Goal: Information Seeking & Learning: Learn about a topic

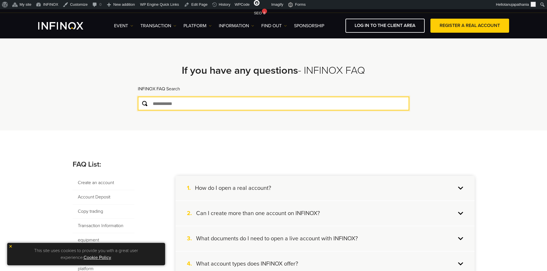
click at [183, 103] on input "text" at bounding box center [273, 104] width 271 height 14
paste input "**********"
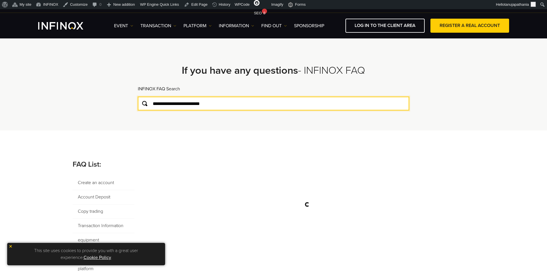
type input "**********"
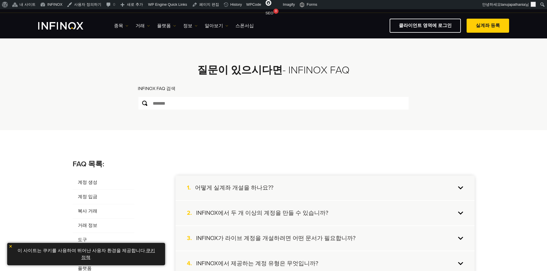
click at [182, 87] on div "INFINOX FAQ 검색" at bounding box center [273, 90] width 271 height 11
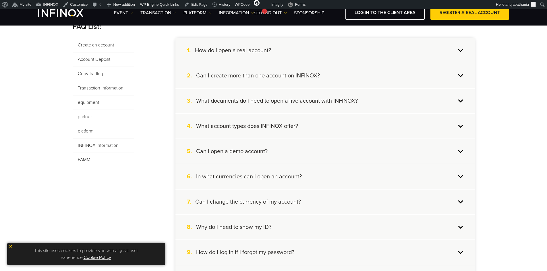
scroll to position [144, 0]
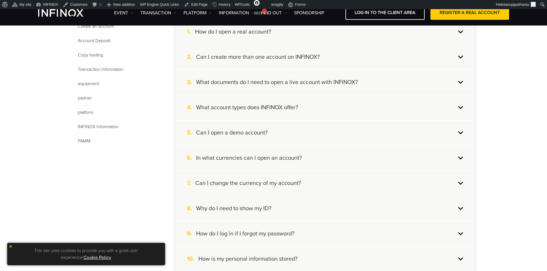
click at [12, 246] on img at bounding box center [11, 247] width 4 height 4
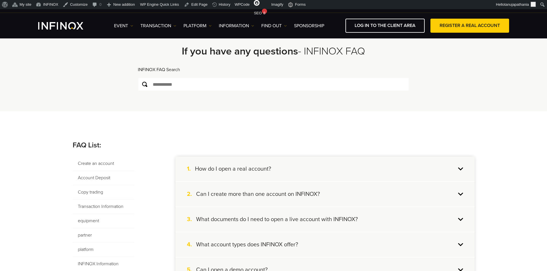
scroll to position [0, 0]
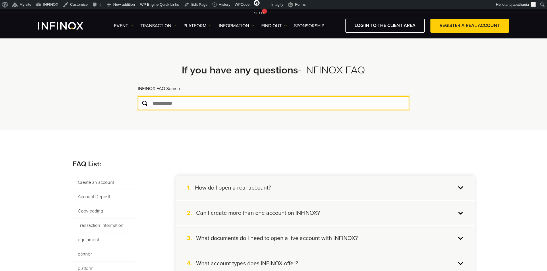
click at [167, 102] on input "text" at bounding box center [273, 104] width 271 height 14
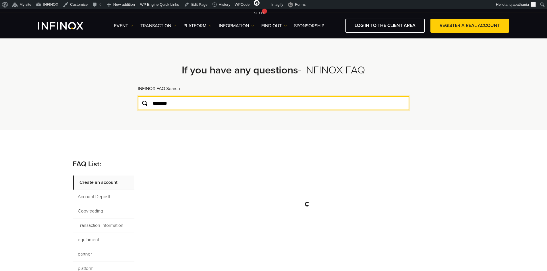
type input "********"
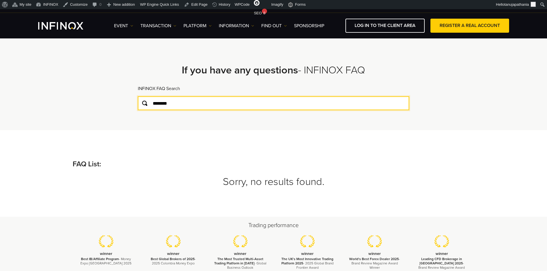
click at [167, 103] on input "********" at bounding box center [273, 104] width 271 height 14
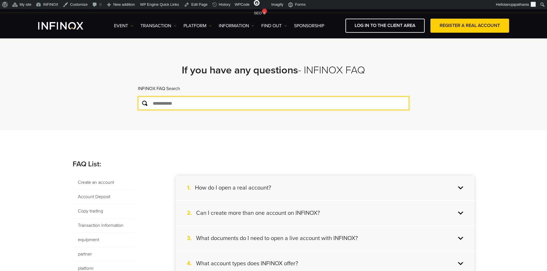
click at [173, 103] on input "text" at bounding box center [273, 104] width 271 height 14
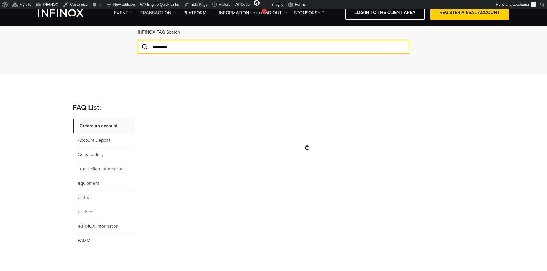
scroll to position [86, 0]
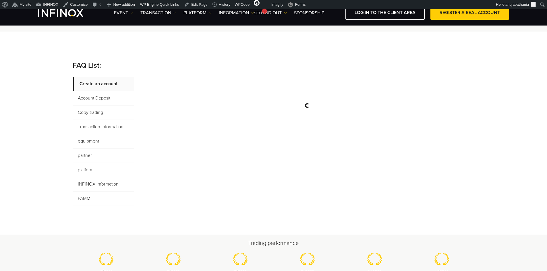
type input "********"
click at [109, 131] on span "Transaction Information" at bounding box center [104, 127] width 62 height 14
click at [94, 170] on span "platform" at bounding box center [104, 170] width 62 height 14
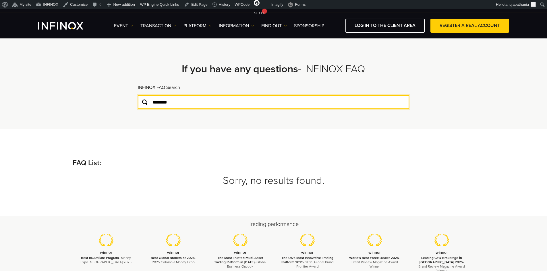
click at [156, 101] on input "********" at bounding box center [273, 102] width 271 height 14
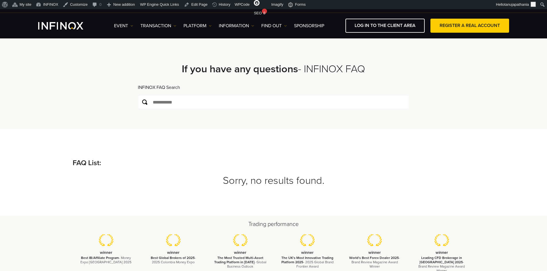
click at [90, 163] on font "FAQ List:" at bounding box center [87, 163] width 28 height 9
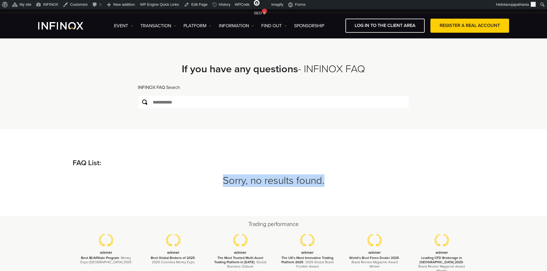
drag, startPoint x: 228, startPoint y: 178, endPoint x: 335, endPoint y: 184, distance: 107.9
click at [335, 184] on h3 "Sorry, no results found." at bounding box center [274, 181] width 402 height 13
click at [367, 190] on div "FAQ List: Sorry, no results found. Create an account Account Deposit Copy tradi…" at bounding box center [273, 172] width 547 height 86
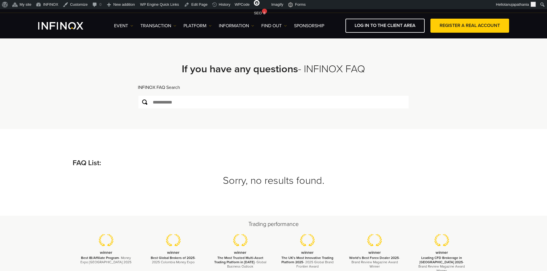
click at [277, 181] on font "Sorry, no results found." at bounding box center [274, 181] width 102 height 12
click at [347, 186] on h3 "Sorry, no results found." at bounding box center [274, 181] width 402 height 13
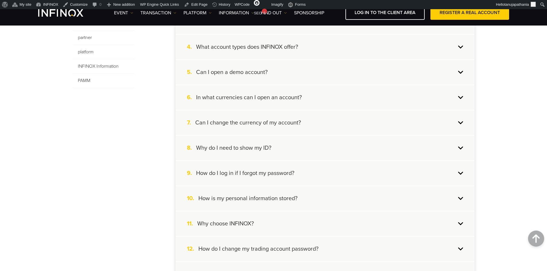
scroll to position [115, 0]
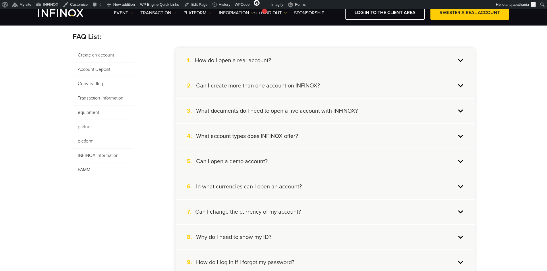
click at [93, 138] on span "platform" at bounding box center [104, 141] width 62 height 14
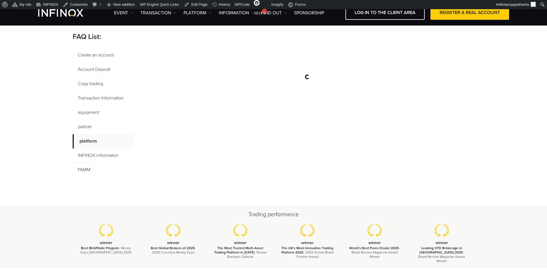
scroll to position [0, 0]
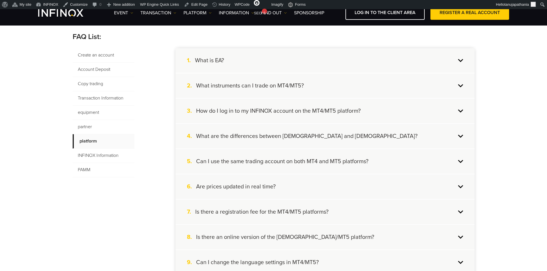
click at [270, 148] on div "4. What are the differences between [DEMOGRAPHIC_DATA] and [DEMOGRAPHIC_DATA]?" at bounding box center [325, 136] width 299 height 25
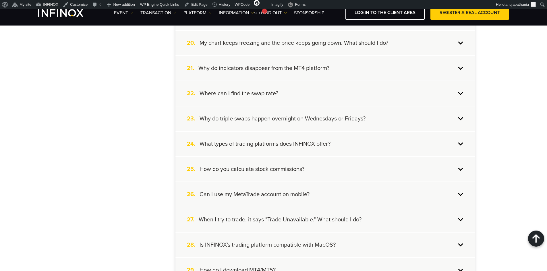
scroll to position [661, 0]
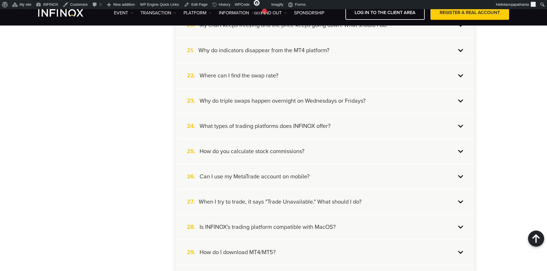
click at [246, 128] on font "What types of trading platforms does INFINOX offer?" at bounding box center [265, 126] width 131 height 7
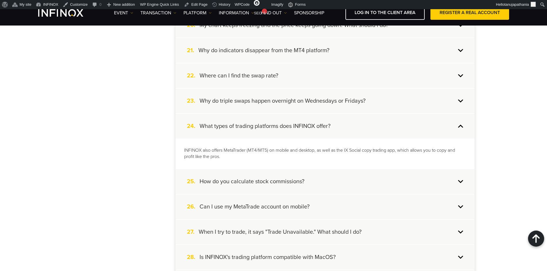
scroll to position [0, 0]
drag, startPoint x: 200, startPoint y: 124, endPoint x: 340, endPoint y: 130, distance: 140.6
click at [341, 130] on div "24. What types of trading platforms does INFINOX offer?" at bounding box center [325, 126] width 299 height 25
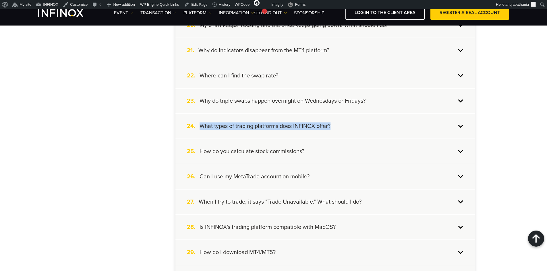
copy font "What types of trading platforms does INFINOX offer?"
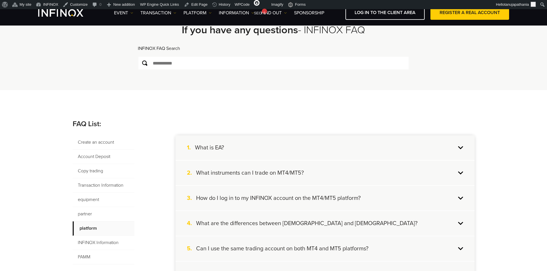
scroll to position [27, 0]
click at [104, 145] on font "Create an account" at bounding box center [96, 143] width 36 height 6
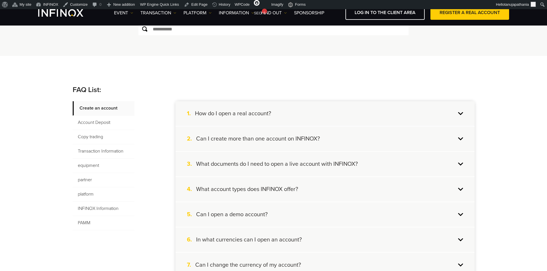
scroll to position [56, 0]
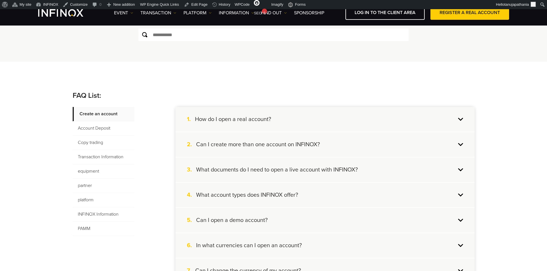
click at [109, 129] on font "Account Deposit" at bounding box center [94, 129] width 32 height 6
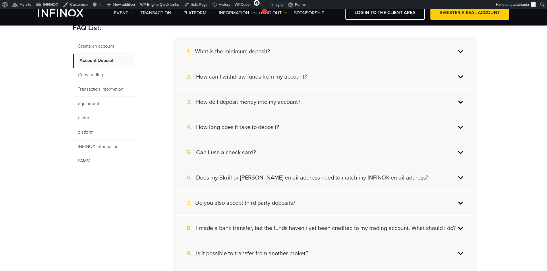
scroll to position [113, 0]
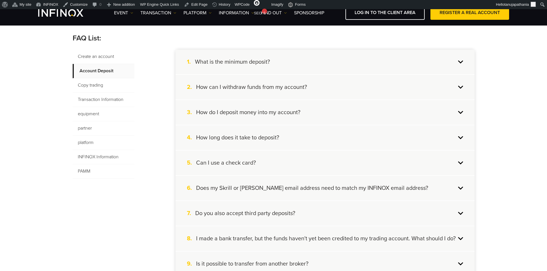
click at [99, 84] on font "Copy trading" at bounding box center [90, 85] width 25 height 6
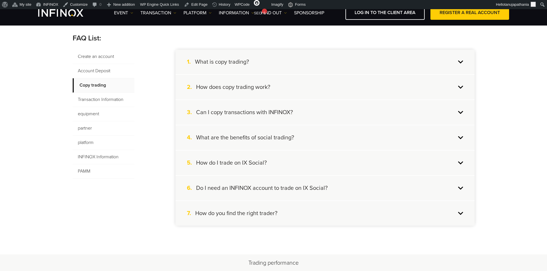
click at [303, 88] on div "2. How does copy trading work?" at bounding box center [325, 87] width 299 height 25
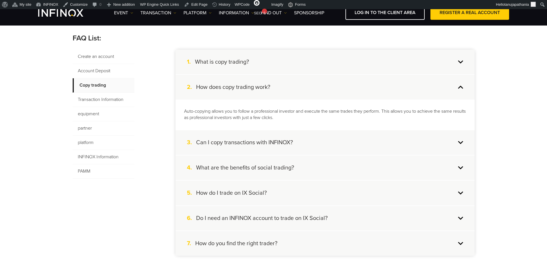
click at [303, 88] on div "2. How does copy trading work?" at bounding box center [325, 87] width 299 height 25
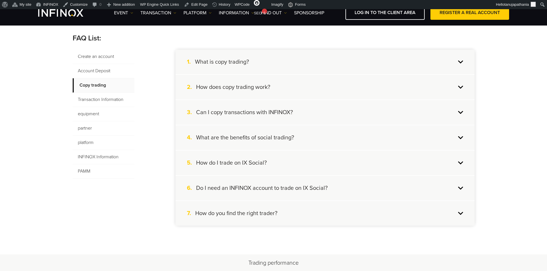
click at [283, 63] on div "1. What is copy trading?" at bounding box center [325, 62] width 299 height 25
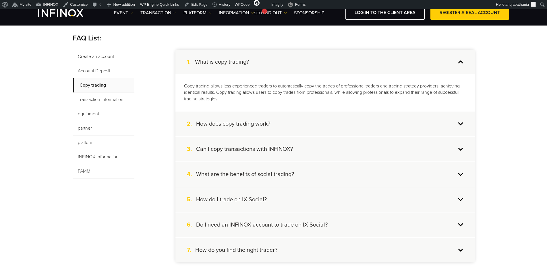
click at [283, 63] on div "1. What is copy trading?" at bounding box center [325, 62] width 299 height 25
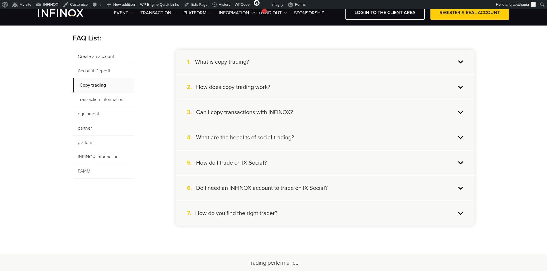
click at [103, 99] on font "Transaction Information" at bounding box center [101, 100] width 46 height 6
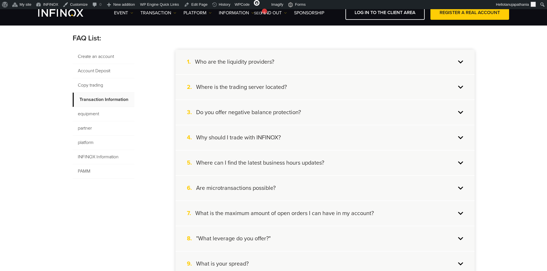
click at [296, 91] on div "2. Where is the trading server located?" at bounding box center [325, 87] width 299 height 25
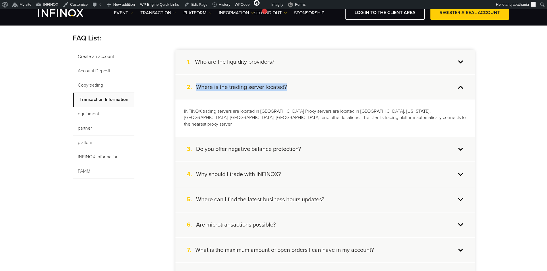
drag, startPoint x: 197, startPoint y: 86, endPoint x: 295, endPoint y: 91, distance: 98.1
click at [295, 91] on div "2. Where is the trading server located?" at bounding box center [325, 87] width 299 height 25
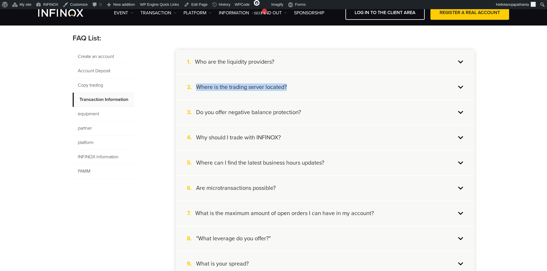
copy font "Where is the trading server located?"
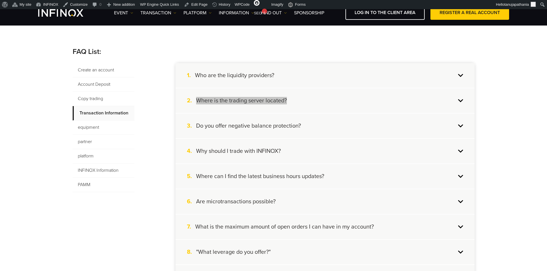
scroll to position [56, 0]
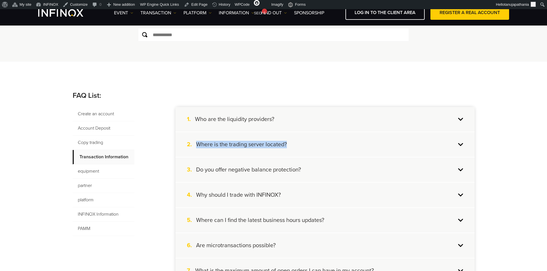
click at [290, 147] on div "2. Where is the trading server located?" at bounding box center [325, 144] width 299 height 25
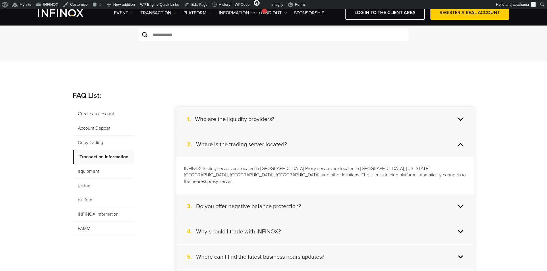
click at [308, 148] on div "2. Where is the trading server located?" at bounding box center [325, 144] width 299 height 25
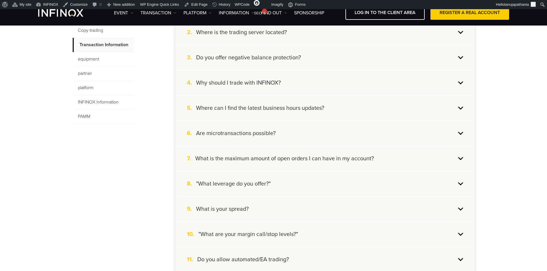
scroll to position [171, 0]
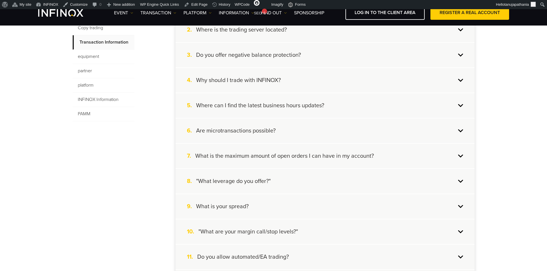
click at [257, 112] on div "5. Where can I find the latest business hours updates?" at bounding box center [325, 105] width 299 height 25
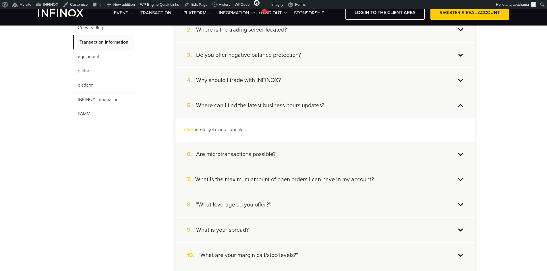
scroll to position [142, 0]
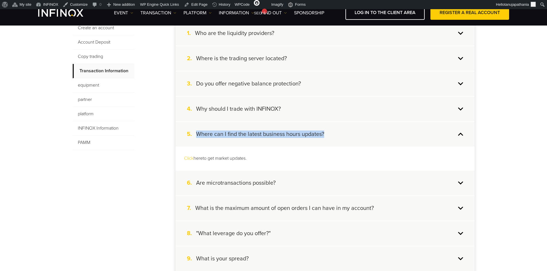
drag, startPoint x: 330, startPoint y: 132, endPoint x: 197, endPoint y: 133, distance: 132.7
click at [197, 133] on div "5. Where can I find the latest business hours updates?" at bounding box center [325, 134] width 299 height 25
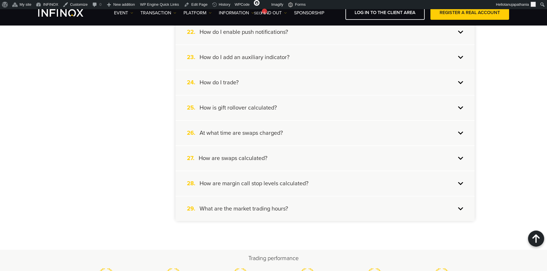
scroll to position [688, 0]
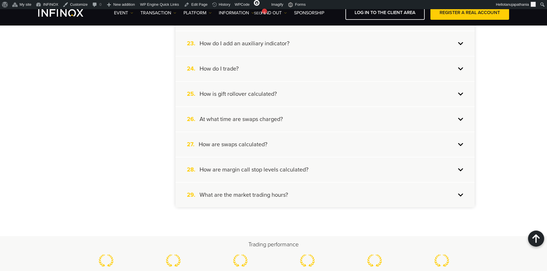
click at [350, 194] on div "29. What are the market trading hours?" at bounding box center [325, 195] width 299 height 25
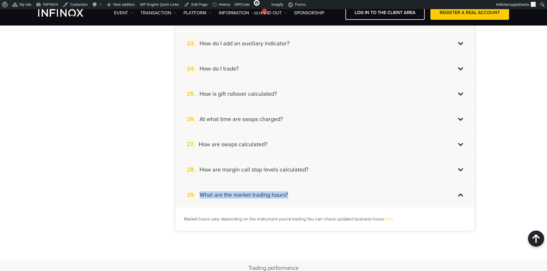
drag, startPoint x: 331, startPoint y: 200, endPoint x: 199, endPoint y: 199, distance: 132.4
click at [199, 199] on div "29. What are the market trading hours?" at bounding box center [325, 195] width 299 height 25
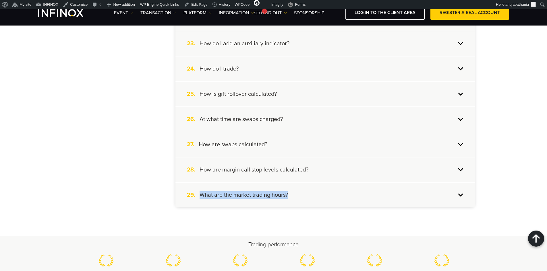
copy div "What are the market trading hours?"
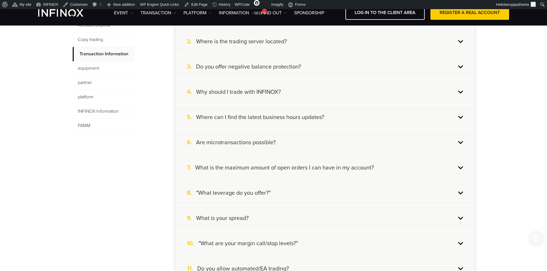
scroll to position [113, 0]
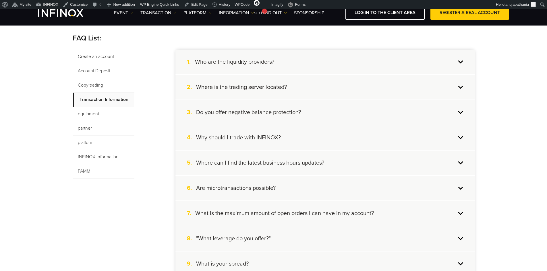
click at [97, 115] on font "equipment" at bounding box center [88, 114] width 21 height 6
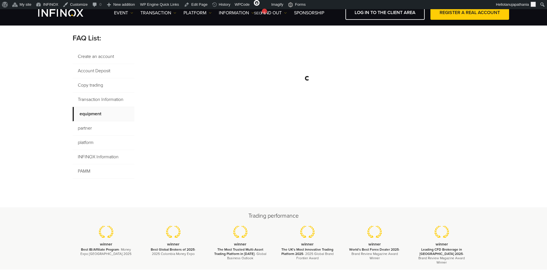
click at [96, 158] on font "INFINOX Information" at bounding box center [98, 157] width 41 height 6
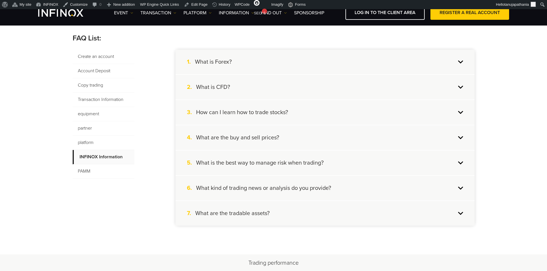
click at [88, 170] on font "PAMM" at bounding box center [84, 172] width 13 height 6
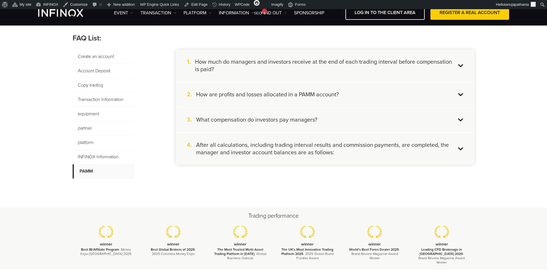
click at [103, 74] on font "Account Deposit" at bounding box center [94, 71] width 32 height 7
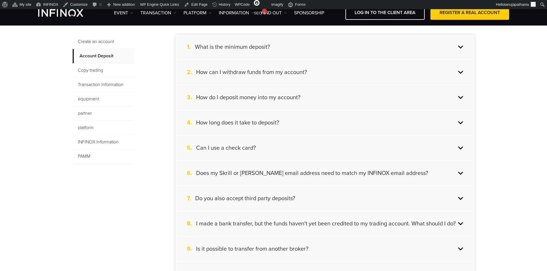
scroll to position [85, 0]
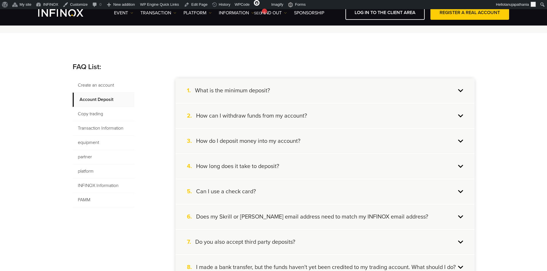
drag, startPoint x: 101, startPoint y: 78, endPoint x: 103, endPoint y: 80, distance: 4.1
click at [104, 81] on span "Create an account" at bounding box center [104, 85] width 62 height 14
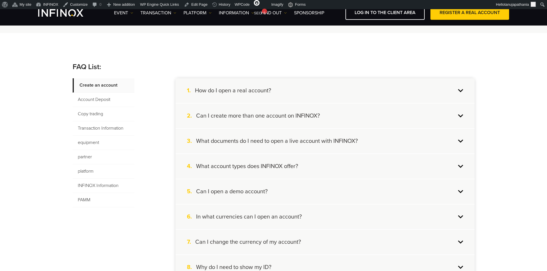
drag, startPoint x: 146, startPoint y: 262, endPoint x: 109, endPoint y: 285, distance: 42.7
click at [92, 101] on font "Account Deposit" at bounding box center [94, 100] width 32 height 6
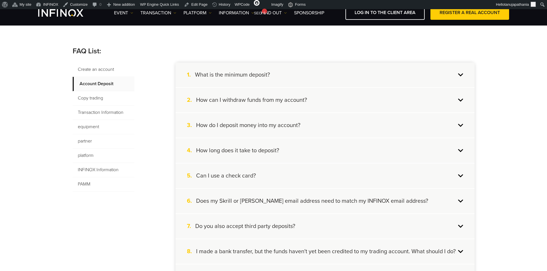
scroll to position [113, 0]
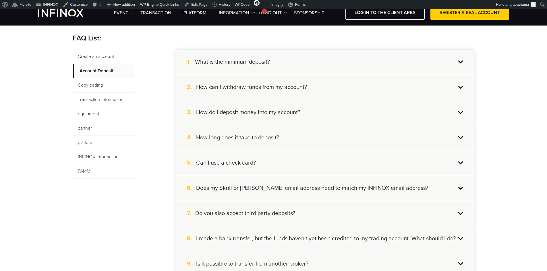
click at [92, 84] on font "Copy trading" at bounding box center [90, 85] width 25 height 6
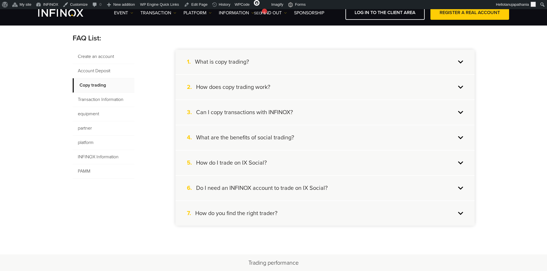
click at [105, 102] on font "Transaction Information" at bounding box center [101, 100] width 46 height 6
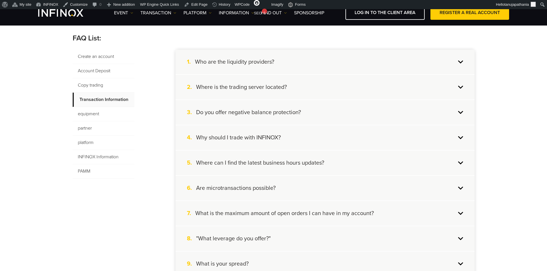
click at [97, 110] on span "equipment" at bounding box center [104, 114] width 62 height 14
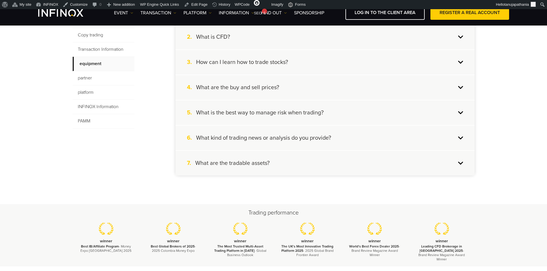
scroll to position [171, 0]
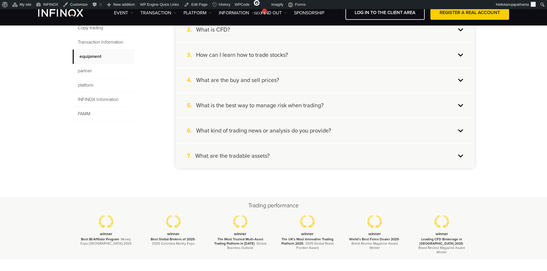
click at [88, 71] on font "partner" at bounding box center [85, 71] width 14 height 6
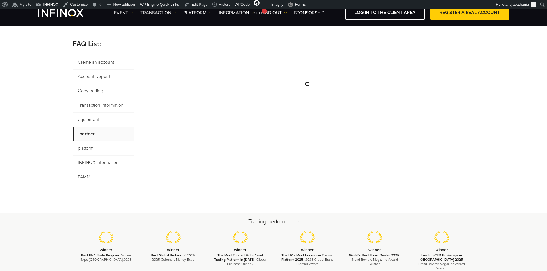
scroll to position [85, 0]
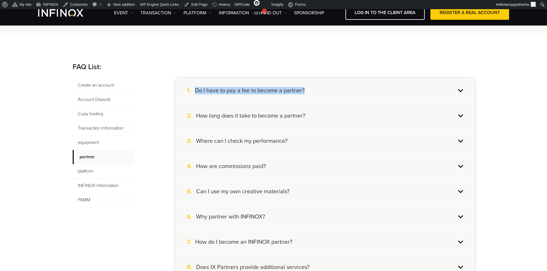
drag, startPoint x: 194, startPoint y: 87, endPoint x: 312, endPoint y: 98, distance: 118.5
click at [312, 98] on div "1. Do I have to pay a fee to become a partner?" at bounding box center [325, 90] width 299 height 25
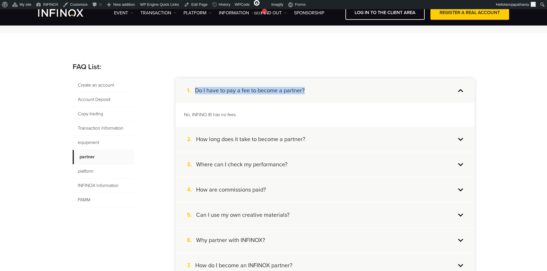
scroll to position [0, 0]
click at [321, 97] on div "1. Do I have to pay a fee to become a partner?" at bounding box center [325, 90] width 299 height 25
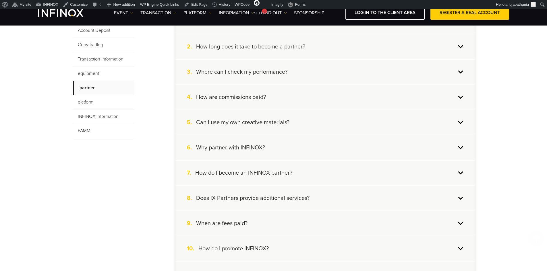
scroll to position [85, 0]
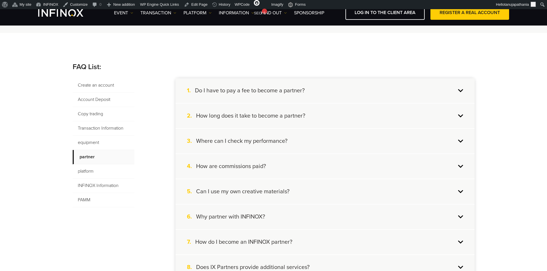
click at [102, 174] on span "platform" at bounding box center [104, 172] width 62 height 14
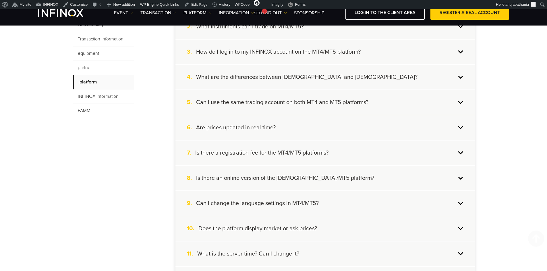
scroll to position [113, 0]
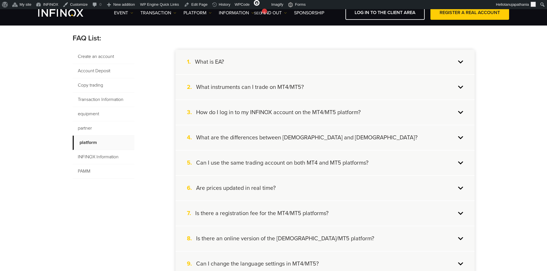
click at [94, 156] on font "INFINOX Information" at bounding box center [98, 157] width 41 height 6
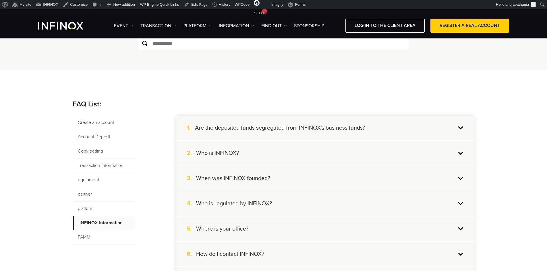
scroll to position [86, 0]
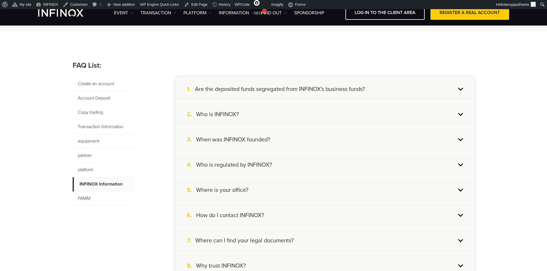
click at [92, 201] on span "PAMM" at bounding box center [104, 199] width 62 height 14
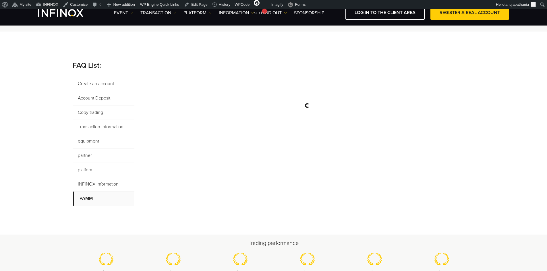
scroll to position [0, 0]
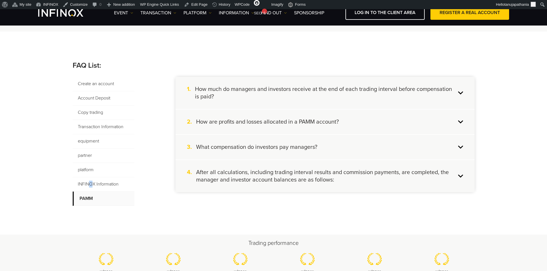
click at [91, 187] on font "INFINOX Information" at bounding box center [98, 185] width 41 height 6
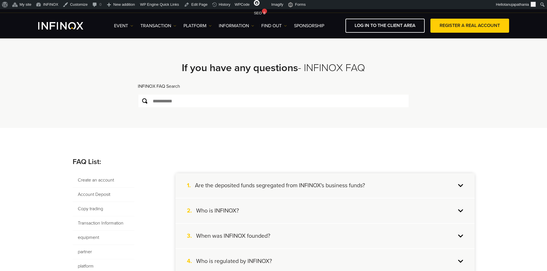
drag, startPoint x: 203, startPoint y: 1, endPoint x: 80, endPoint y: 97, distance: 156.3
click at [80, 97] on div "**********" at bounding box center [274, 82] width 414 height 92
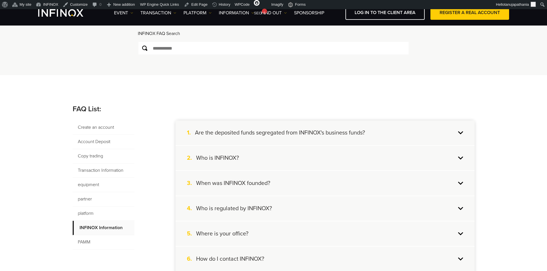
scroll to position [57, 0]
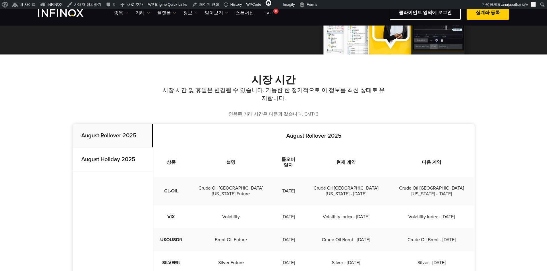
scroll to position [86, 0]
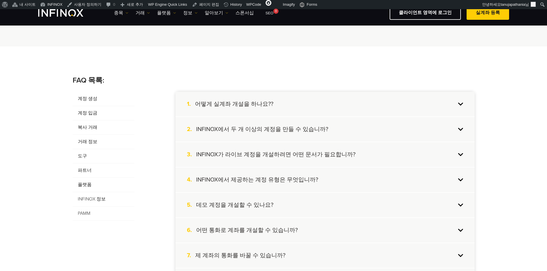
scroll to position [86, 0]
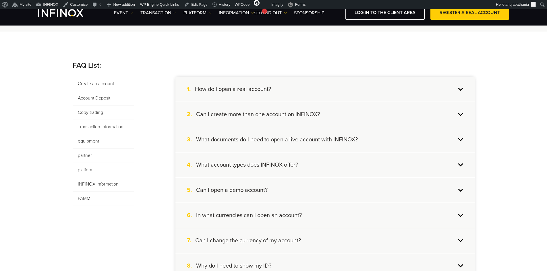
click at [89, 168] on font "platform" at bounding box center [86, 170] width 16 height 6
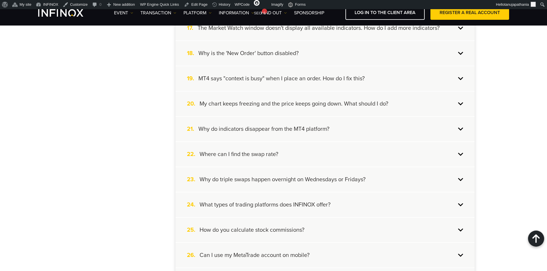
scroll to position [546, 0]
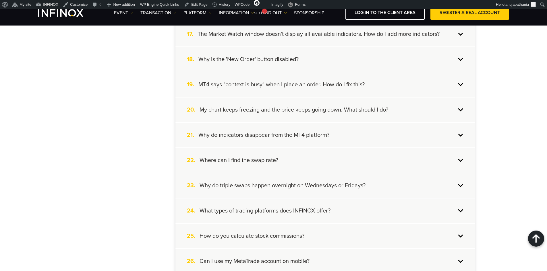
click at [292, 159] on div "22. Where can I find the swap rate?" at bounding box center [325, 160] width 299 height 25
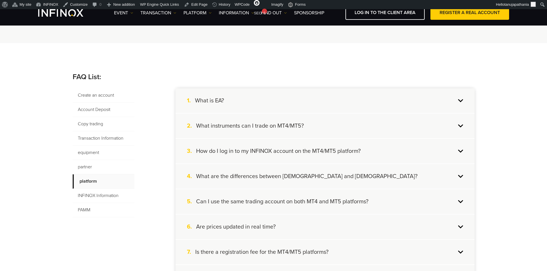
scroll to position [57, 0]
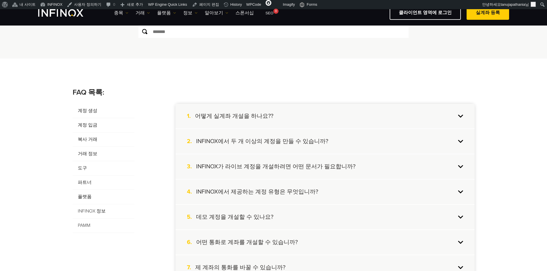
scroll to position [57, 0]
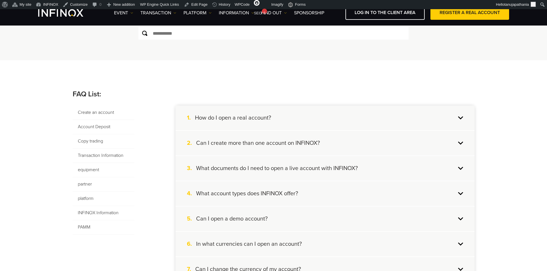
click at [101, 168] on span "equipment" at bounding box center [104, 170] width 62 height 14
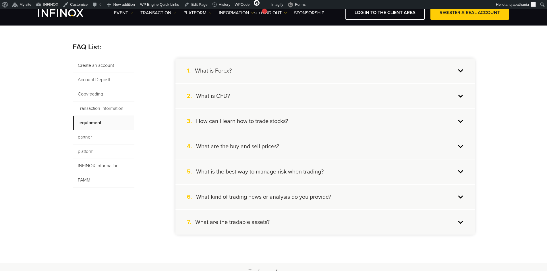
scroll to position [115, 0]
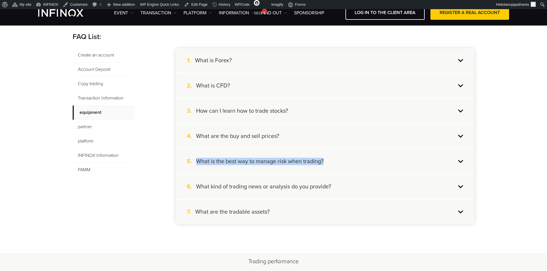
drag, startPoint x: 330, startPoint y: 159, endPoint x: 196, endPoint y: 161, distance: 134.7
click at [196, 161] on div "5. What is the best way to manage risk when trading?" at bounding box center [325, 161] width 299 height 25
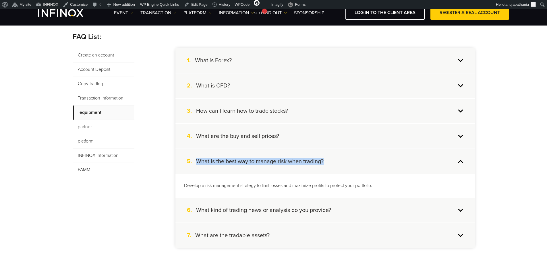
copy div "What is the best way to manage risk when trading?"
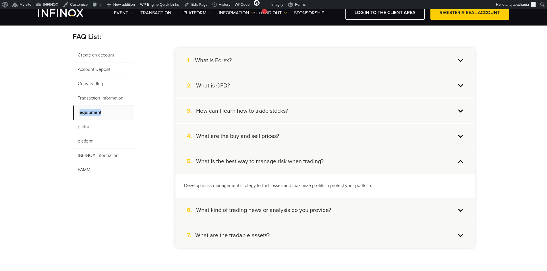
drag, startPoint x: 102, startPoint y: 111, endPoint x: 78, endPoint y: 111, distance: 24.7
click at [78, 111] on span "equipment" at bounding box center [104, 113] width 62 height 14
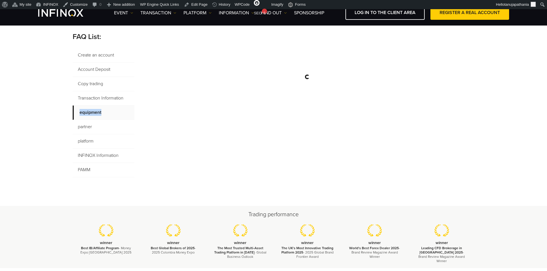
copy font "equipment"
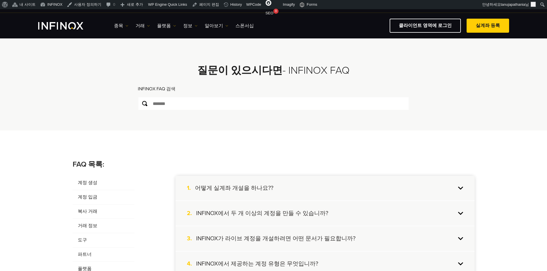
click at [450, 71] on div "**********" at bounding box center [274, 84] width 414 height 92
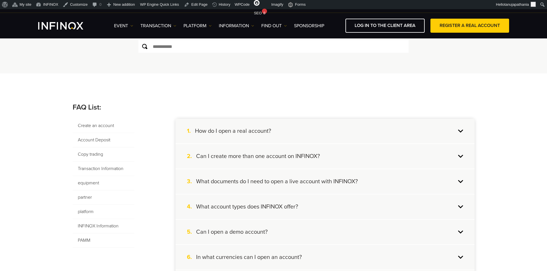
scroll to position [57, 0]
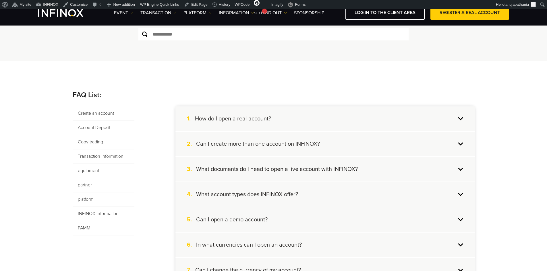
click at [111, 153] on font "Transaction Information" at bounding box center [101, 156] width 46 height 7
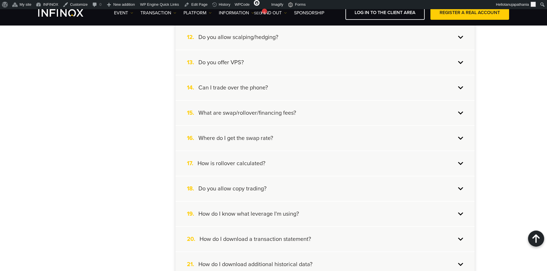
scroll to position [431, 0]
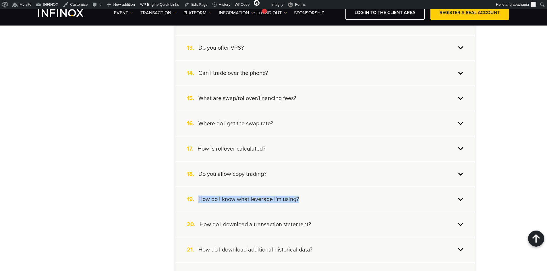
drag, startPoint x: 306, startPoint y: 199, endPoint x: 199, endPoint y: 193, distance: 106.4
click at [199, 193] on div "19. How do I know what leverage I'm using?" at bounding box center [325, 199] width 299 height 25
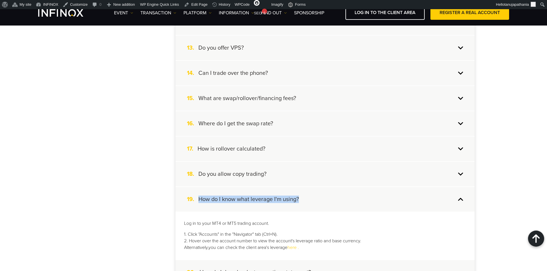
copy font "How do I know what leverage I'm using?"
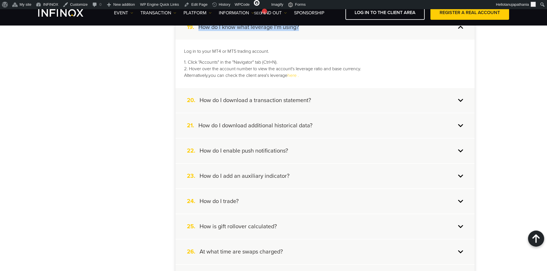
scroll to position [517, 0]
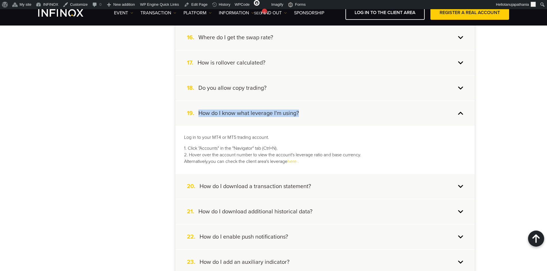
copy font "How do I know what leverage I'm using?"
click at [462, 115] on div "19. How do I know what leverage I'm using?" at bounding box center [325, 113] width 299 height 25
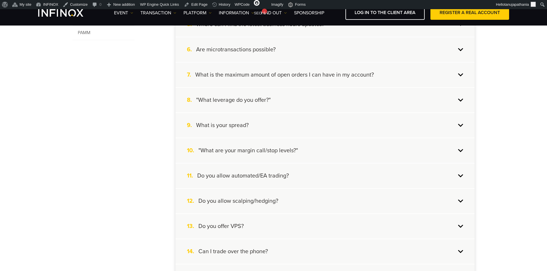
scroll to position [259, 0]
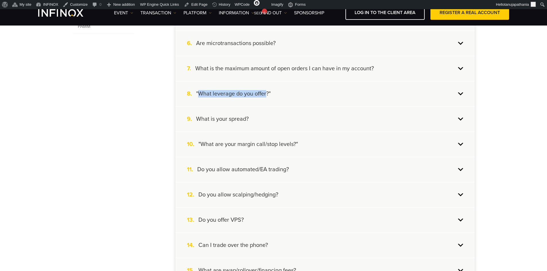
drag, startPoint x: 198, startPoint y: 93, endPoint x: 266, endPoint y: 96, distance: 68.7
click at [266, 96] on font ""What leverage do you offer?"" at bounding box center [233, 93] width 75 height 7
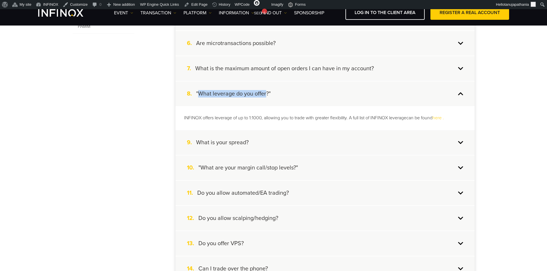
copy font "What leverage do you offer"
drag, startPoint x: 194, startPoint y: 140, endPoint x: 251, endPoint y: 143, distance: 56.4
click at [251, 143] on div "9. What is your spread?" at bounding box center [325, 142] width 299 height 25
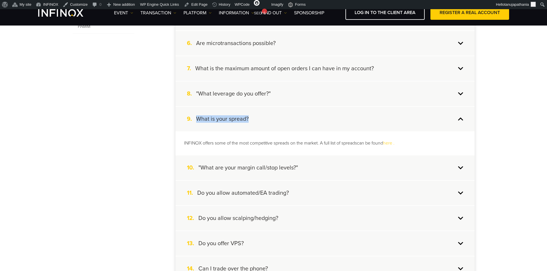
copy div "What is your spread?"
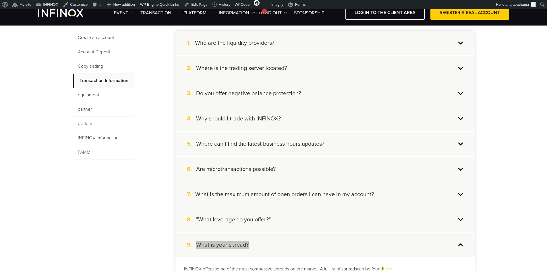
scroll to position [115, 0]
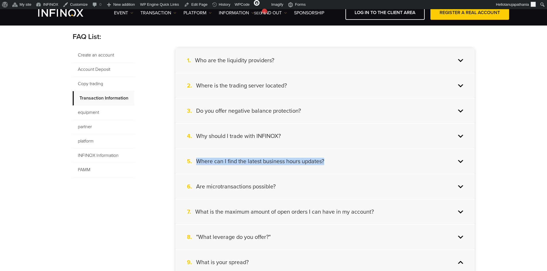
drag, startPoint x: 197, startPoint y: 161, endPoint x: 340, endPoint y: 162, distance: 142.8
click at [340, 162] on div "5. Where can I find the latest business hours updates?" at bounding box center [325, 161] width 299 height 25
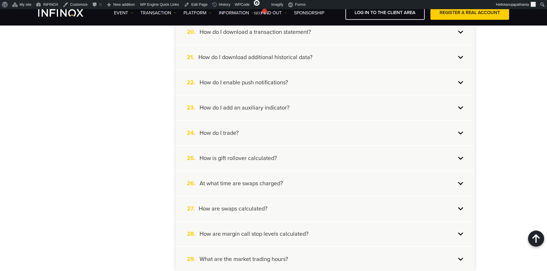
scroll to position [689, 0]
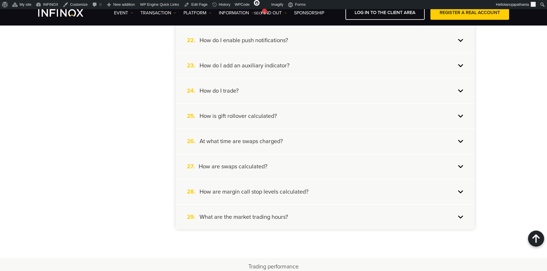
drag, startPoint x: 287, startPoint y: 221, endPoint x: 260, endPoint y: 224, distance: 26.9
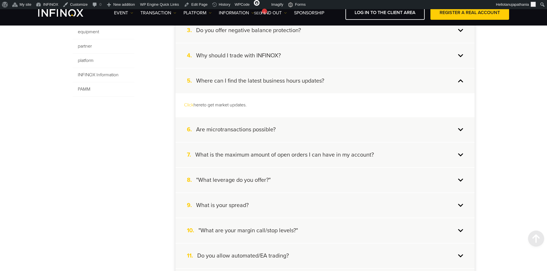
scroll to position [115, 0]
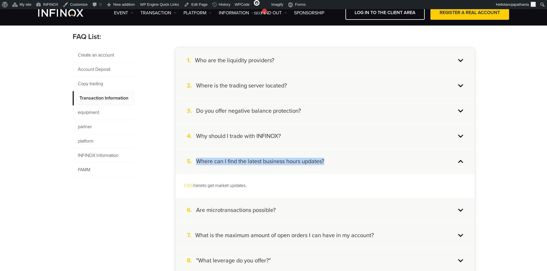
drag, startPoint x: 194, startPoint y: 158, endPoint x: 326, endPoint y: 164, distance: 131.7
click at [326, 164] on div "5. Where can I find the latest business hours updates?" at bounding box center [325, 161] width 299 height 25
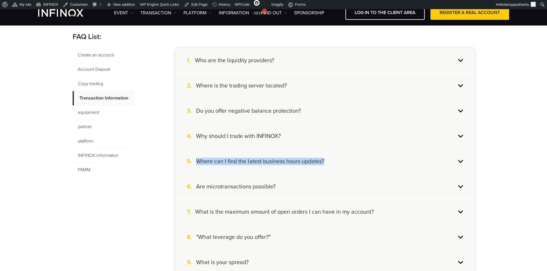
copy div "Where can I find the latest business hours updates?"
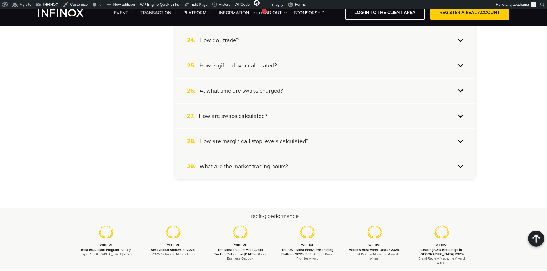
scroll to position [718, 0]
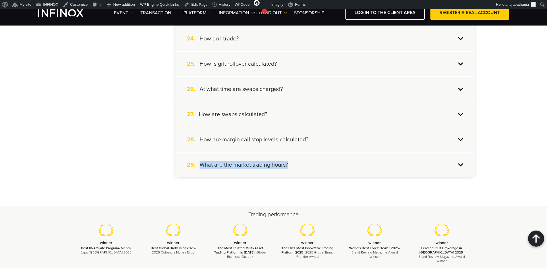
drag, startPoint x: 289, startPoint y: 165, endPoint x: 202, endPoint y: 166, distance: 87.3
click at [202, 166] on div "29. What are the market trading hours?" at bounding box center [325, 165] width 299 height 25
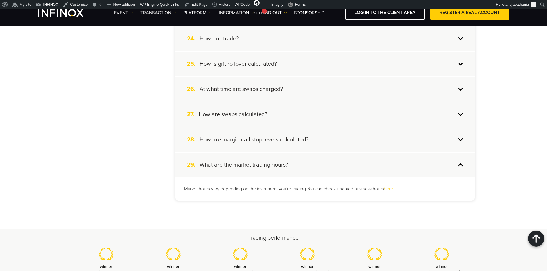
drag, startPoint x: 107, startPoint y: 149, endPoint x: 100, endPoint y: 147, distance: 6.8
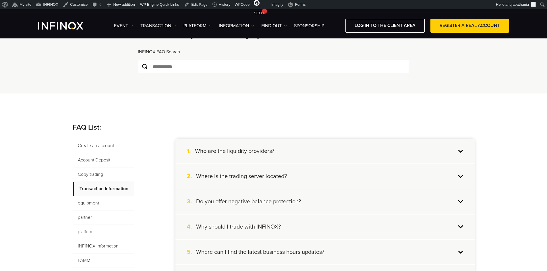
scroll to position [115, 0]
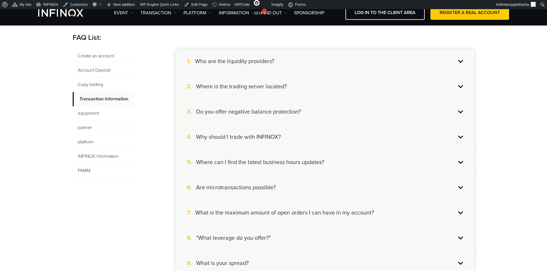
click at [295, 64] on div "1. Who are the liquidity providers?" at bounding box center [325, 61] width 299 height 25
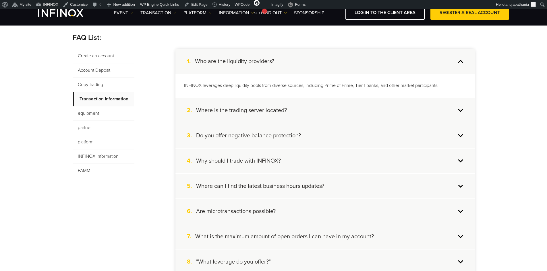
click at [295, 64] on div "1. Who are the liquidity providers?" at bounding box center [325, 61] width 299 height 25
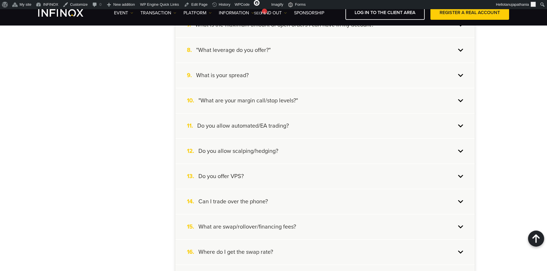
scroll to position [316, 0]
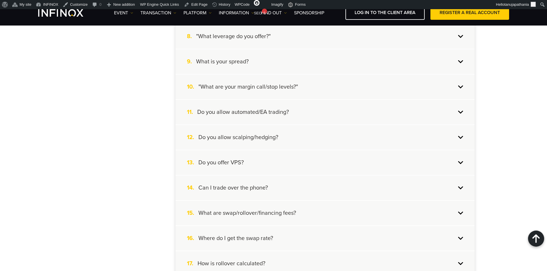
click at [312, 86] on div "10. "What are your margin call/stop levels?"" at bounding box center [325, 87] width 299 height 25
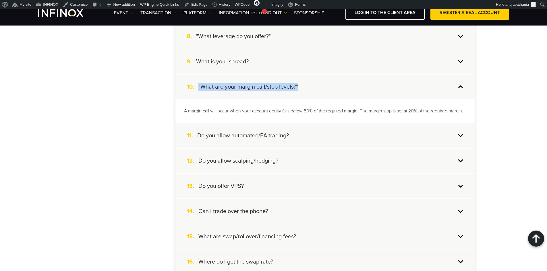
drag, startPoint x: 312, startPoint y: 86, endPoint x: 199, endPoint y: 84, distance: 113.2
click at [199, 84] on div "10. "What are your margin call/stop levels?"" at bounding box center [325, 87] width 299 height 25
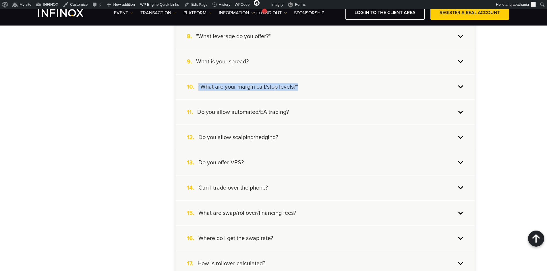
copy font ""What are your margin call/stop levels?""
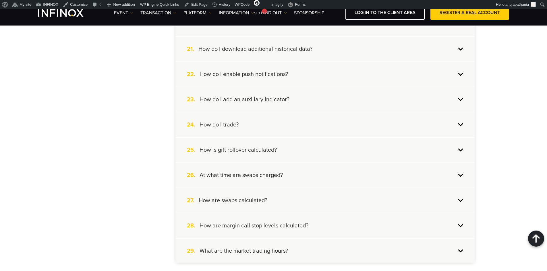
scroll to position [661, 0]
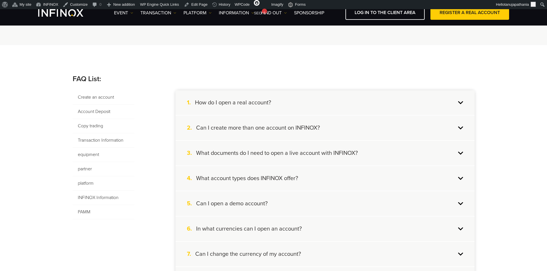
scroll to position [86, 0]
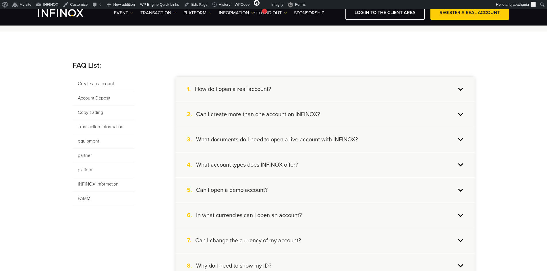
click at [98, 112] on font "Copy trading" at bounding box center [90, 113] width 25 height 6
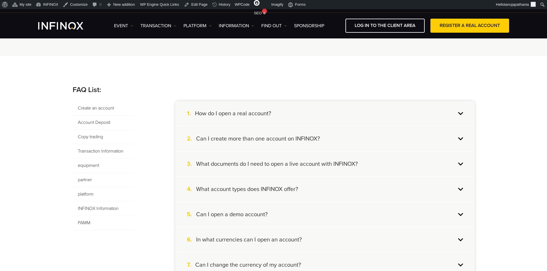
scroll to position [86, 0]
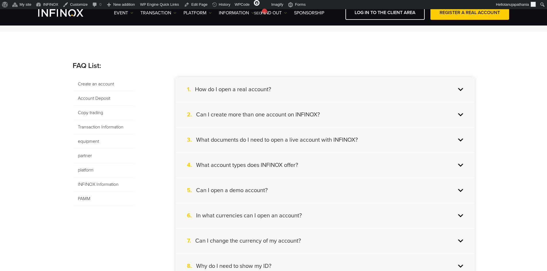
click at [97, 100] on font "Account Deposit" at bounding box center [94, 99] width 32 height 6
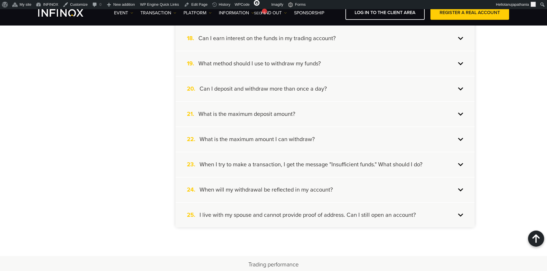
scroll to position [575, 0]
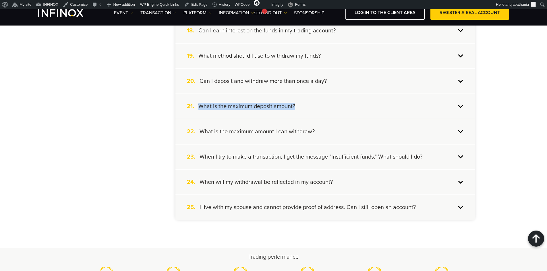
drag, startPoint x: 302, startPoint y: 111, endPoint x: 199, endPoint y: 111, distance: 103.4
click at [199, 111] on div "21. What is the maximum deposit amount?" at bounding box center [325, 106] width 299 height 25
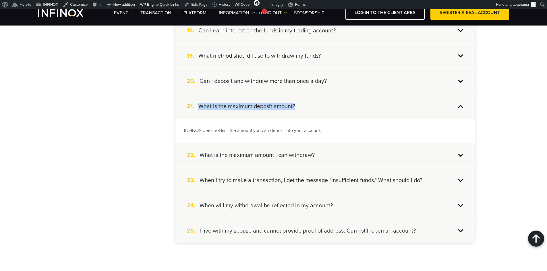
copy font "What is the maximum deposit amount?"
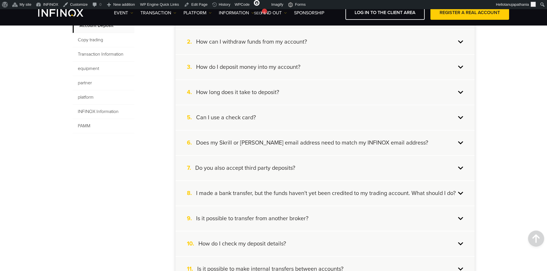
scroll to position [115, 0]
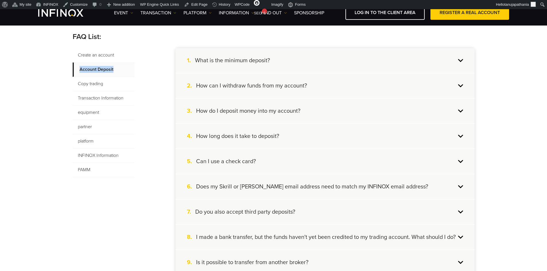
drag, startPoint x: 121, startPoint y: 69, endPoint x: 76, endPoint y: 70, distance: 44.8
click at [76, 70] on span "Account Deposit" at bounding box center [104, 70] width 62 height 14
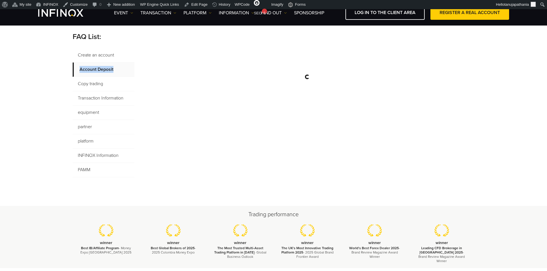
copy font "Account Deposit"
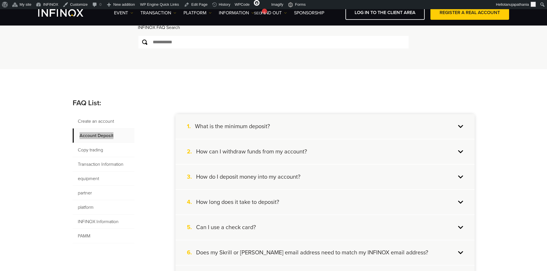
scroll to position [57, 0]
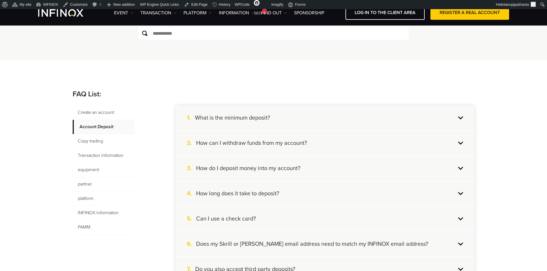
click at [366, 146] on div "2. How can I withdraw funds from my account?" at bounding box center [325, 143] width 299 height 25
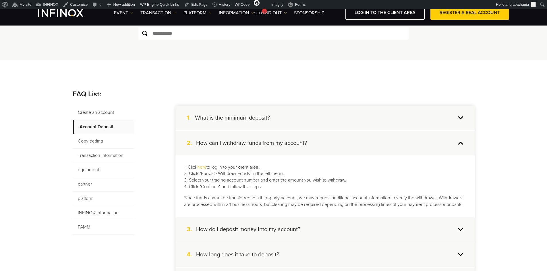
click at [357, 143] on div "2. How can I withdraw funds from my account?" at bounding box center [325, 143] width 299 height 25
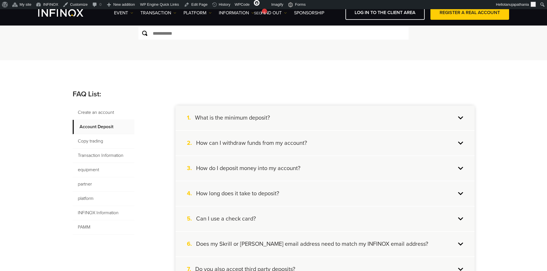
click at [277, 169] on font "How do I deposit money into my account?" at bounding box center [248, 168] width 104 height 7
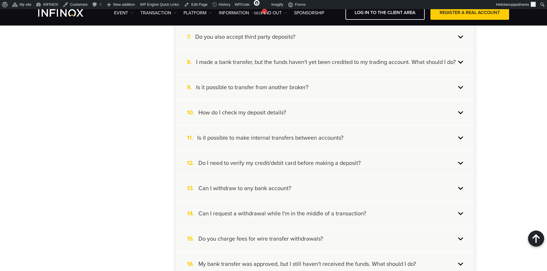
scroll to position [373, 0]
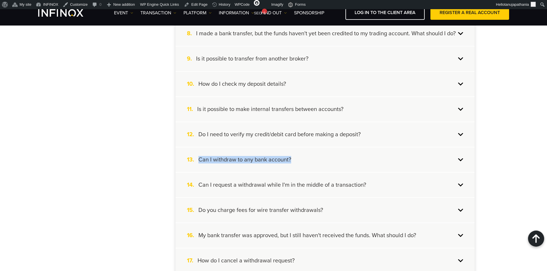
drag, startPoint x: 197, startPoint y: 166, endPoint x: 321, endPoint y: 171, distance: 124.5
click at [321, 171] on div "13. Can I withdraw to any bank account?" at bounding box center [325, 160] width 299 height 25
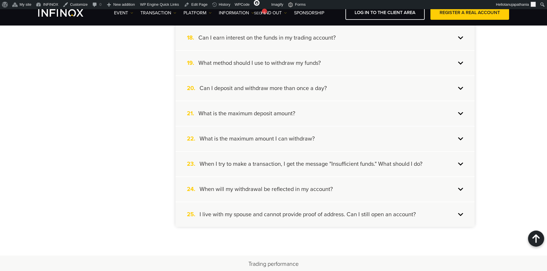
scroll to position [606, 0]
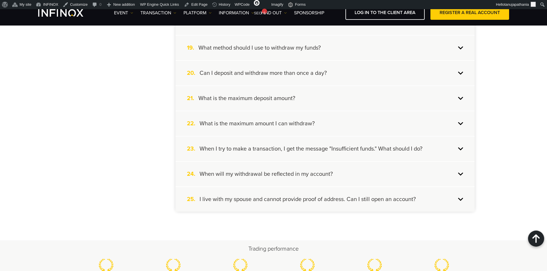
click at [336, 123] on div "22. What is the maximum amount I can withdraw?" at bounding box center [325, 123] width 299 height 25
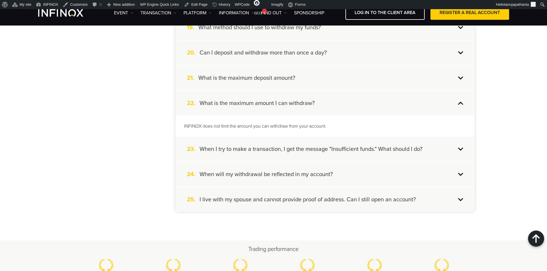
scroll to position [583, 0]
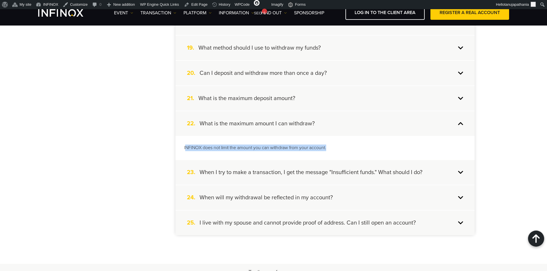
drag, startPoint x: 185, startPoint y: 153, endPoint x: 342, endPoint y: 154, distance: 156.9
click at [342, 151] on p "INFINOX does not limit the amount you can withdraw from your account." at bounding box center [325, 148] width 282 height 7
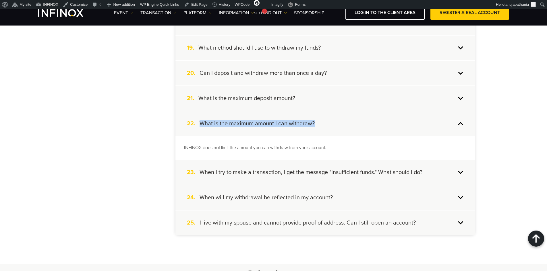
drag, startPoint x: 302, startPoint y: 131, endPoint x: 196, endPoint y: 133, distance: 106.6
click at [196, 133] on div "22. What is the maximum amount I can withdraw?" at bounding box center [325, 123] width 299 height 25
copy div "What is the maximum amount I can withdraw?"
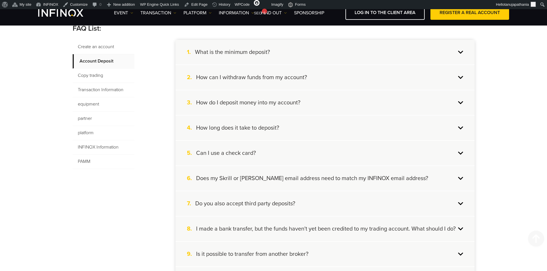
scroll to position [123, 0]
drag, startPoint x: 118, startPoint y: 60, endPoint x: 68, endPoint y: 57, distance: 50.7
copy font "Account Deposit"
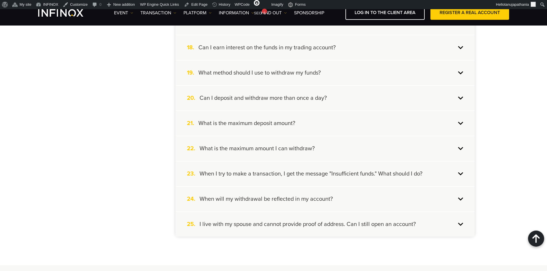
scroll to position [583, 0]
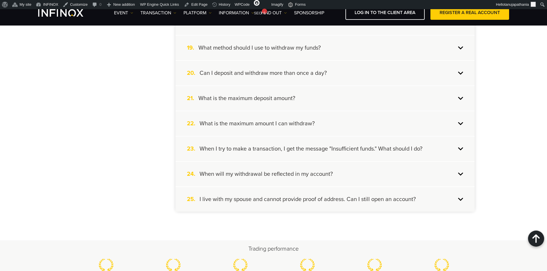
click at [333, 131] on div "22. What is the maximum amount I can withdraw?" at bounding box center [325, 123] width 299 height 25
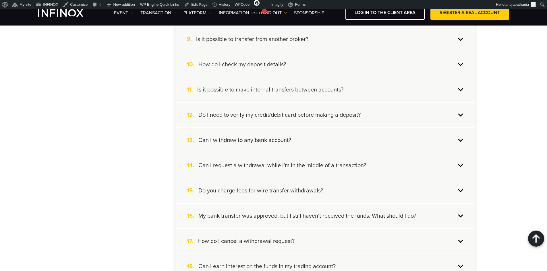
scroll to position [324, 0]
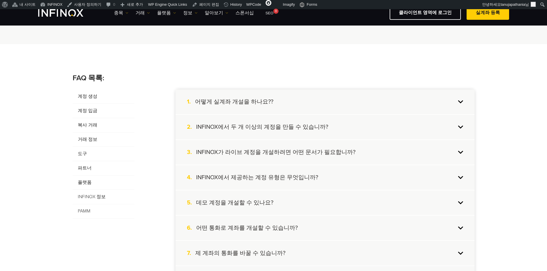
click at [116, 198] on span "INFINOX 정보" at bounding box center [104, 197] width 62 height 14
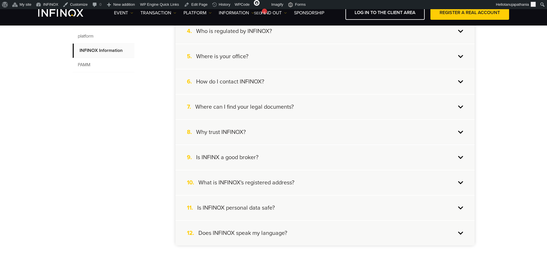
scroll to position [230, 0]
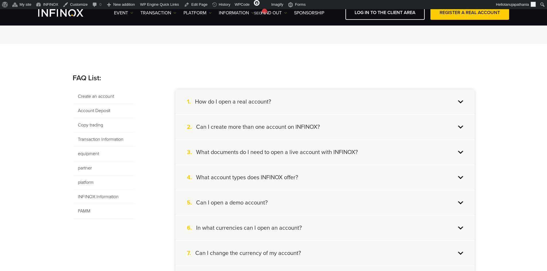
click at [90, 208] on span "PAMM" at bounding box center [104, 212] width 62 height 14
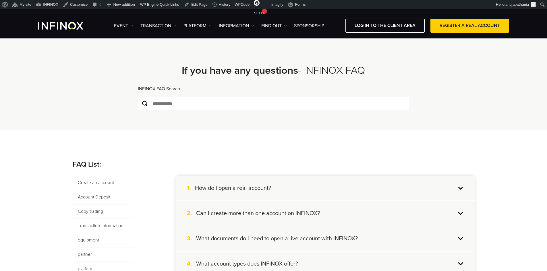
click at [97, 182] on font "Create an account" at bounding box center [96, 183] width 36 height 6
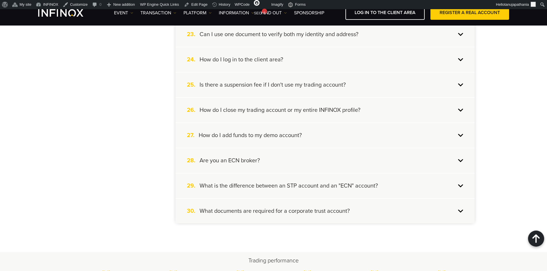
scroll to position [747, 0]
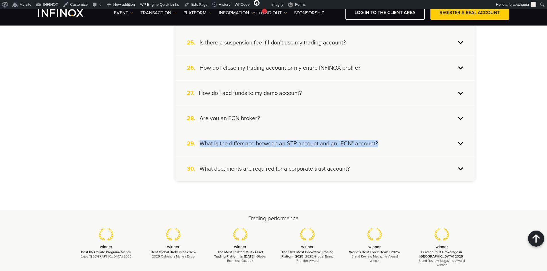
drag, startPoint x: 198, startPoint y: 142, endPoint x: 382, endPoint y: 147, distance: 184.5
click at [382, 147] on div "29. What is the difference between an STP account and an "ECN" account?" at bounding box center [325, 144] width 299 height 25
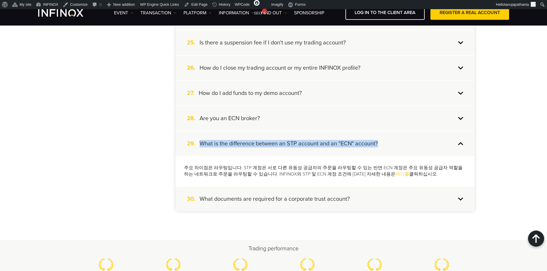
copy div "What is the difference between an STP account and an "ECN" account?"
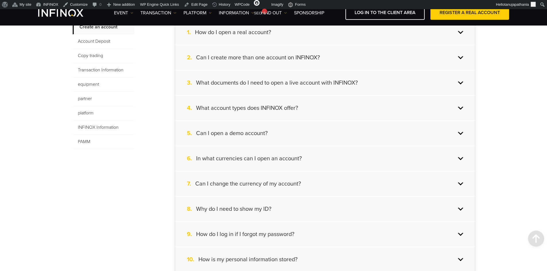
scroll to position [29, 0]
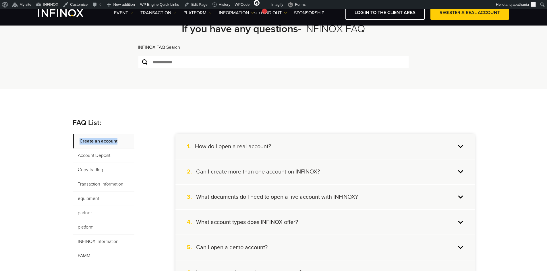
drag, startPoint x: 120, startPoint y: 141, endPoint x: 78, endPoint y: 141, distance: 41.7
click at [78, 141] on span "Create an account" at bounding box center [104, 141] width 62 height 14
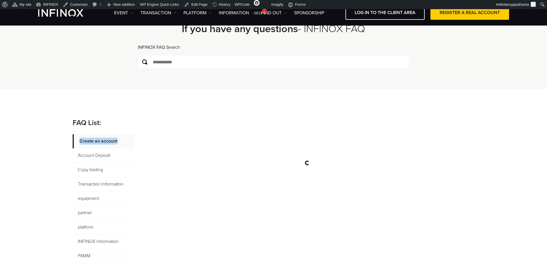
copy font "Create an account"
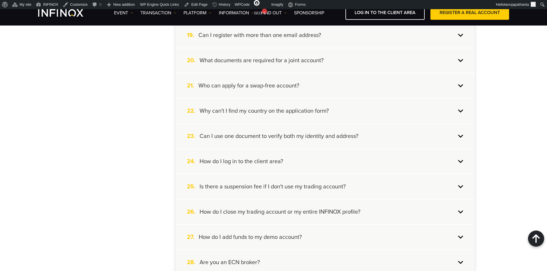
scroll to position [603, 0]
